Goal: Information Seeking & Learning: Learn about a topic

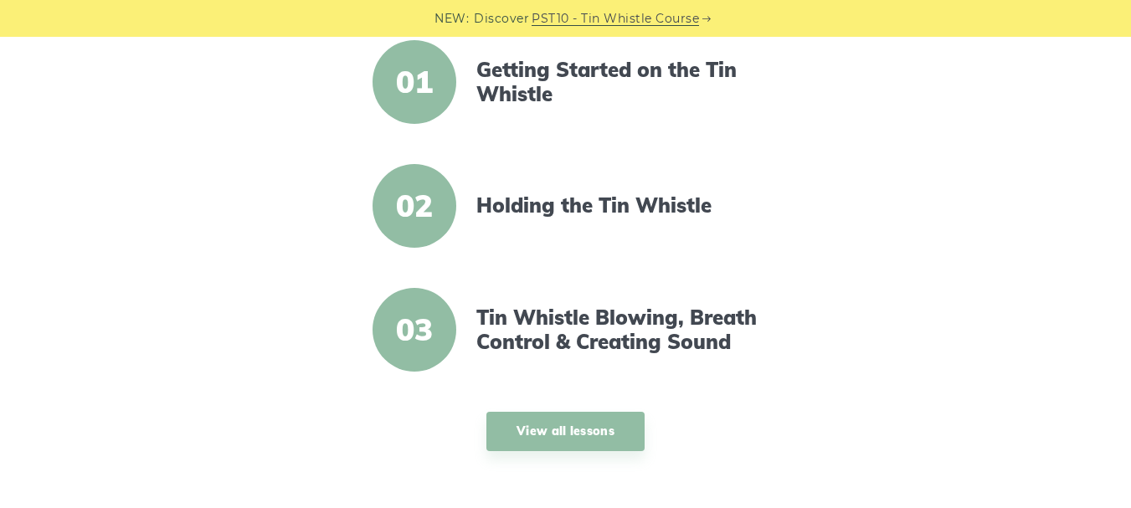
scroll to position [670, 0]
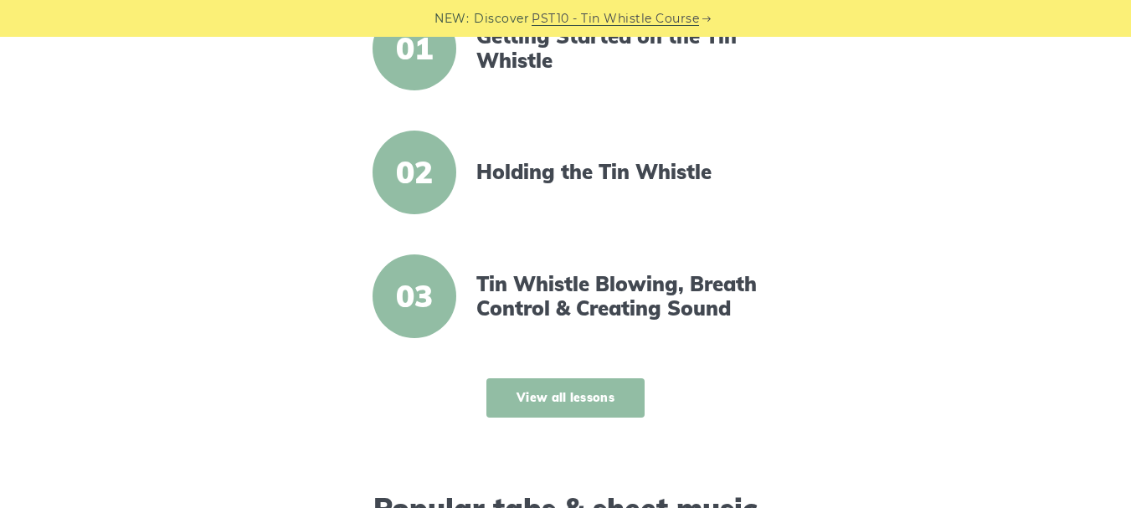
click at [544, 390] on link "View all lessons" at bounding box center [566, 397] width 158 height 39
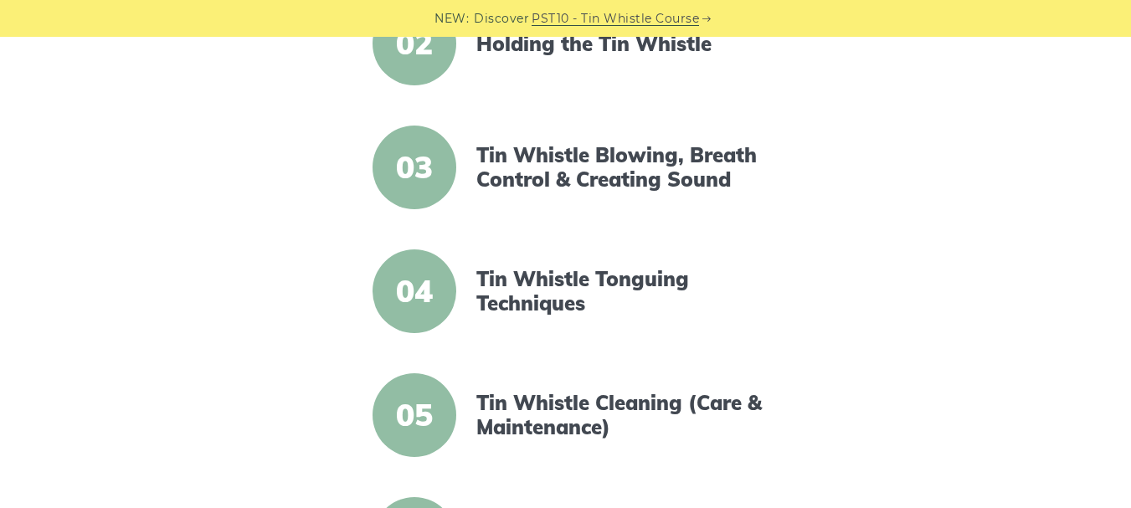
scroll to position [603, 0]
click at [525, 303] on link "Tin Whistle Tonguing Techniques" at bounding box center [620, 290] width 288 height 49
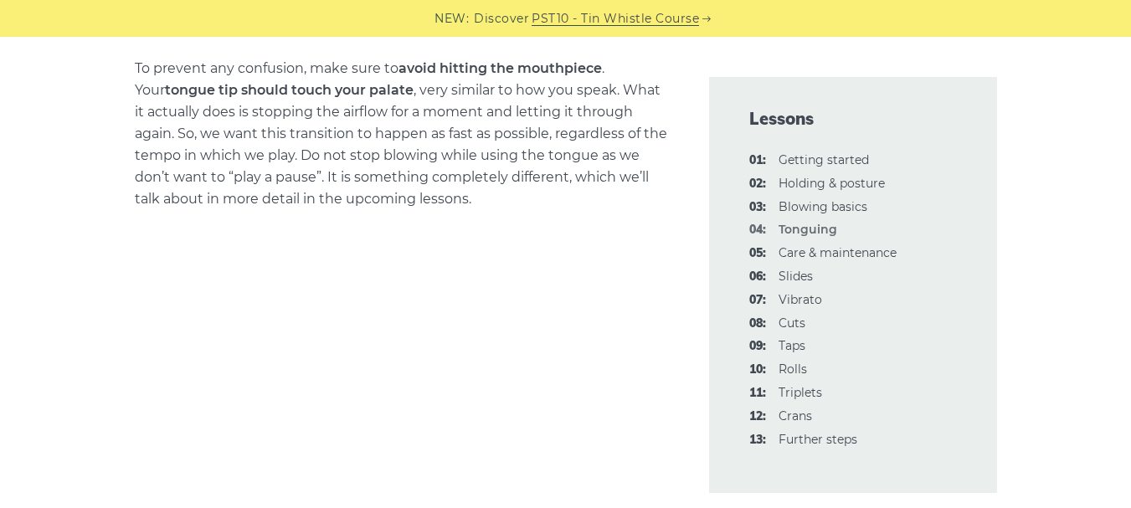
scroll to position [1206, 0]
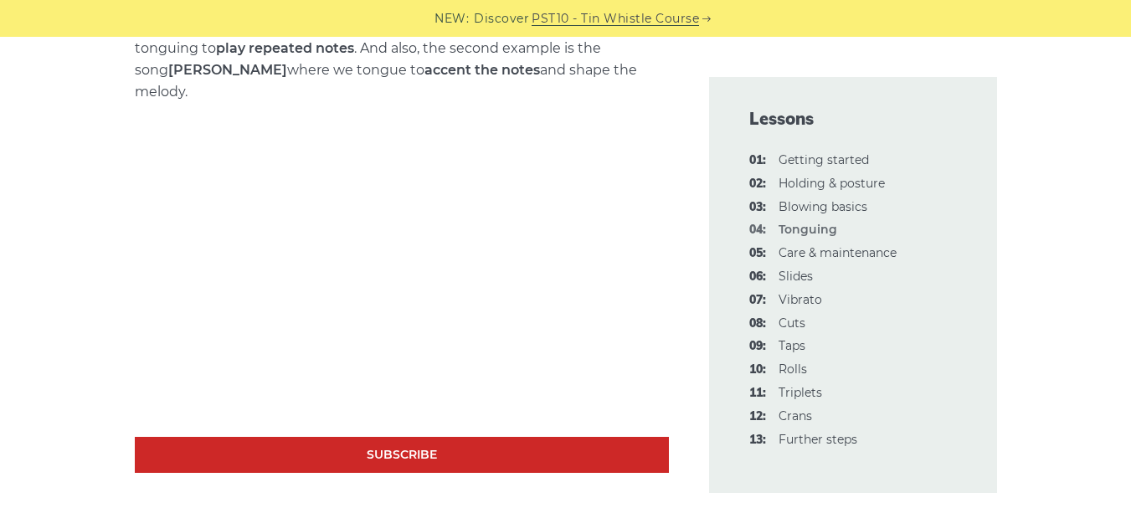
scroll to position [2345, 0]
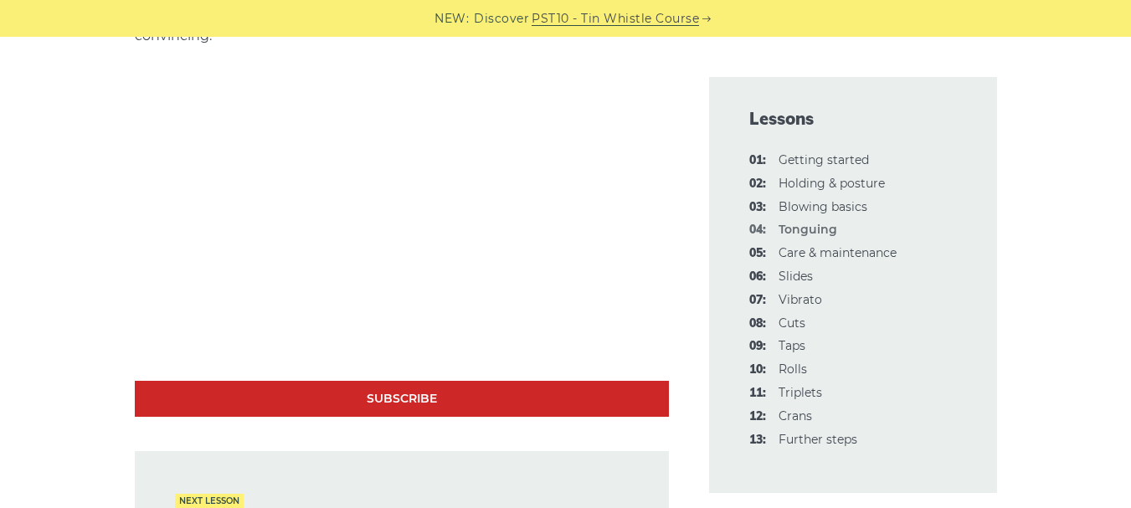
scroll to position [5225, 0]
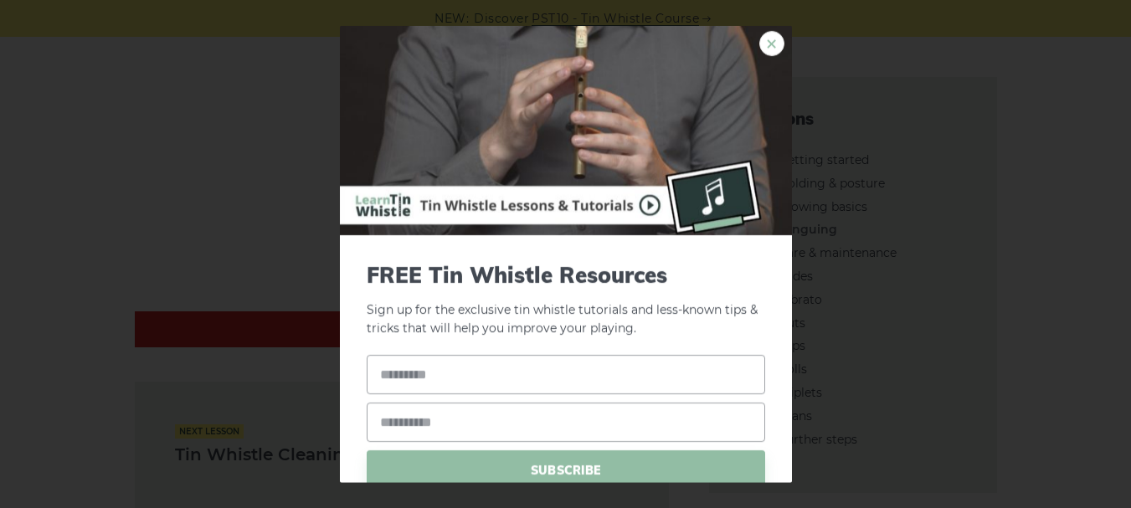
click at [759, 40] on link "×" at bounding box center [771, 42] width 25 height 25
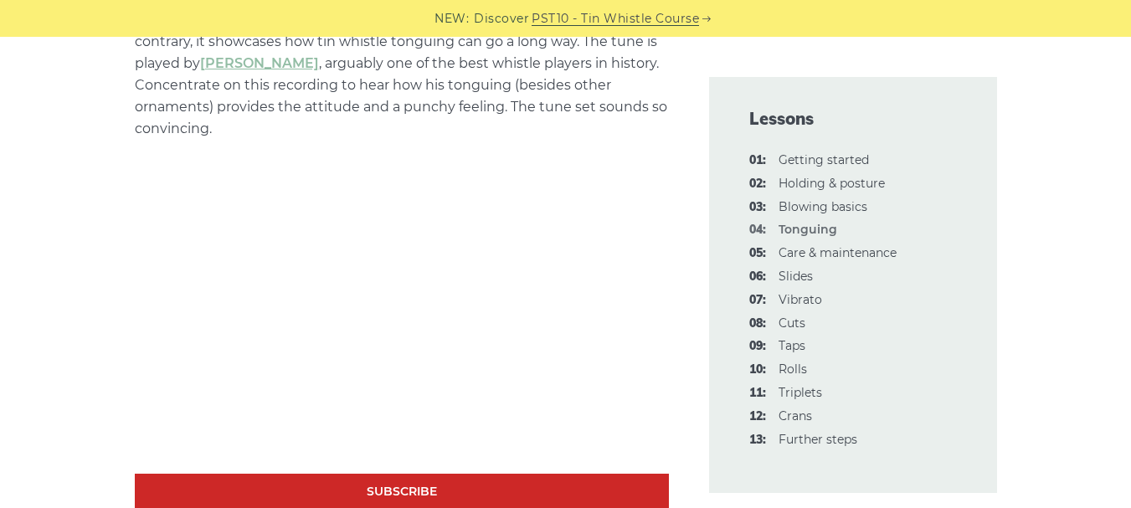
scroll to position [5079, 0]
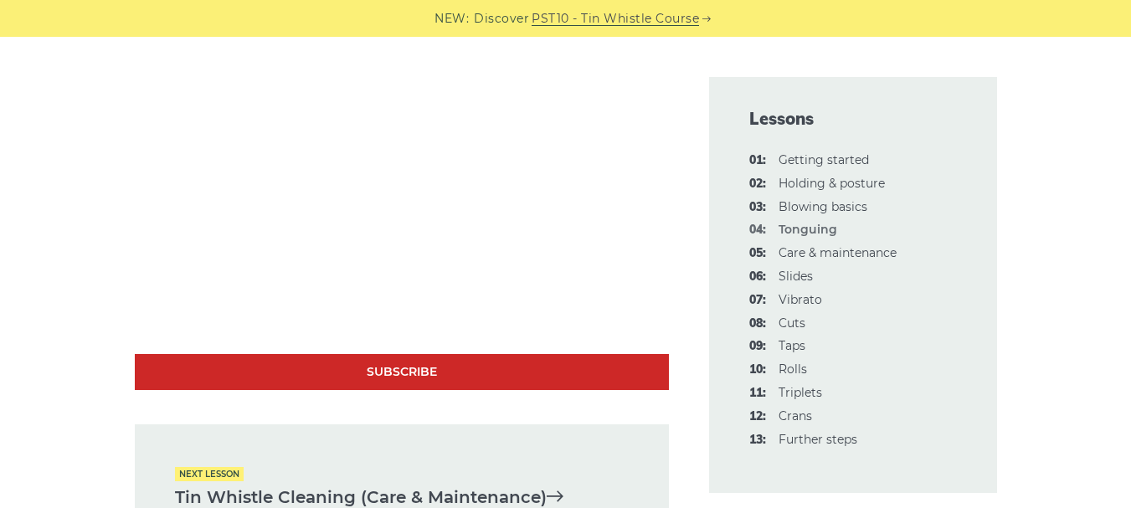
scroll to position [5213, 0]
